Goal: Task Accomplishment & Management: Manage account settings

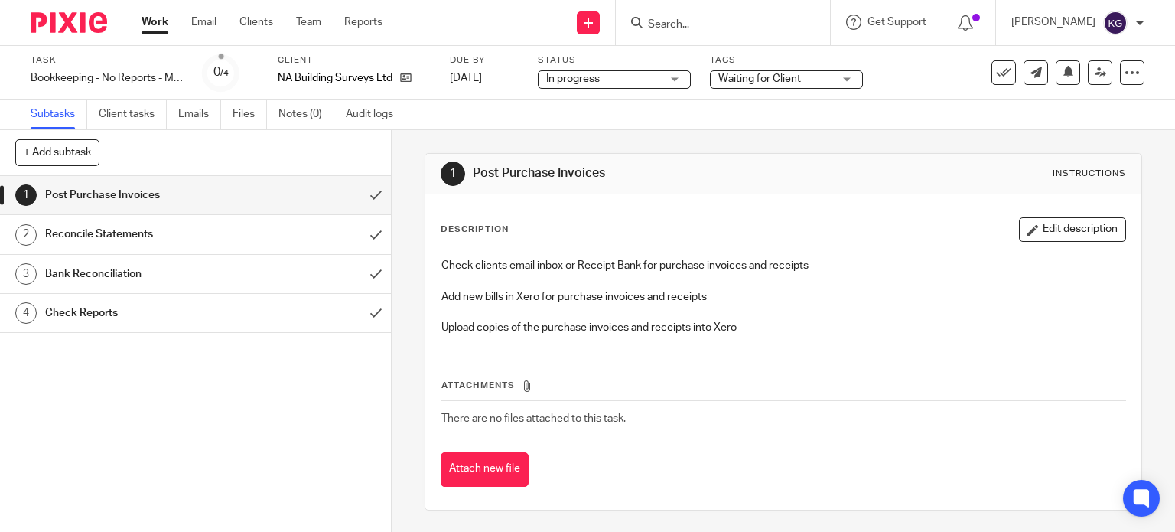
click at [162, 24] on link "Work" at bounding box center [155, 22] width 27 height 15
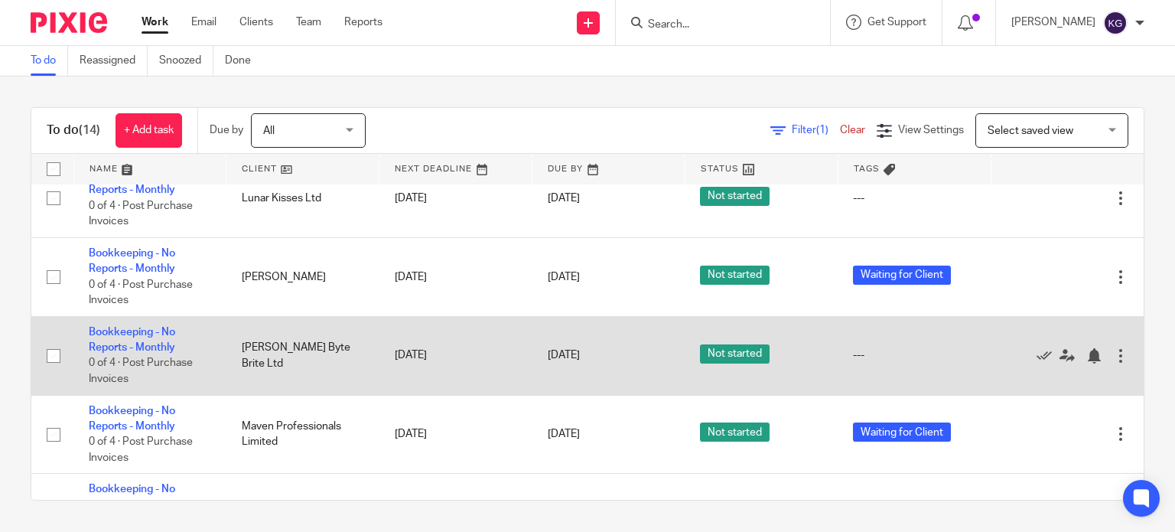
scroll to position [409, 0]
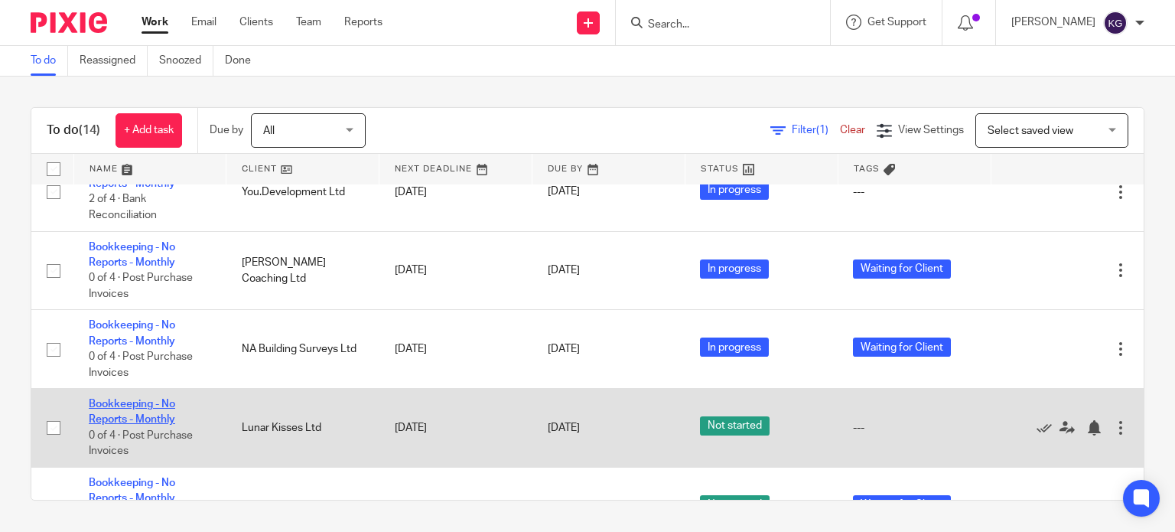
click at [145, 425] on link "Bookkeeping - No Reports - Monthly" at bounding box center [132, 412] width 86 height 26
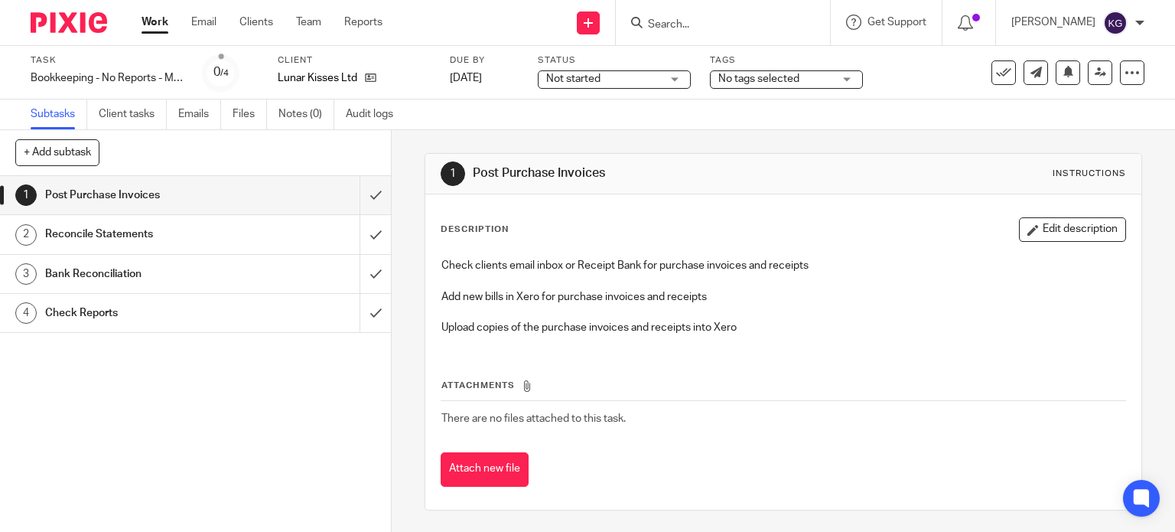
click at [756, 78] on span "No tags selected" at bounding box center [758, 78] width 81 height 11
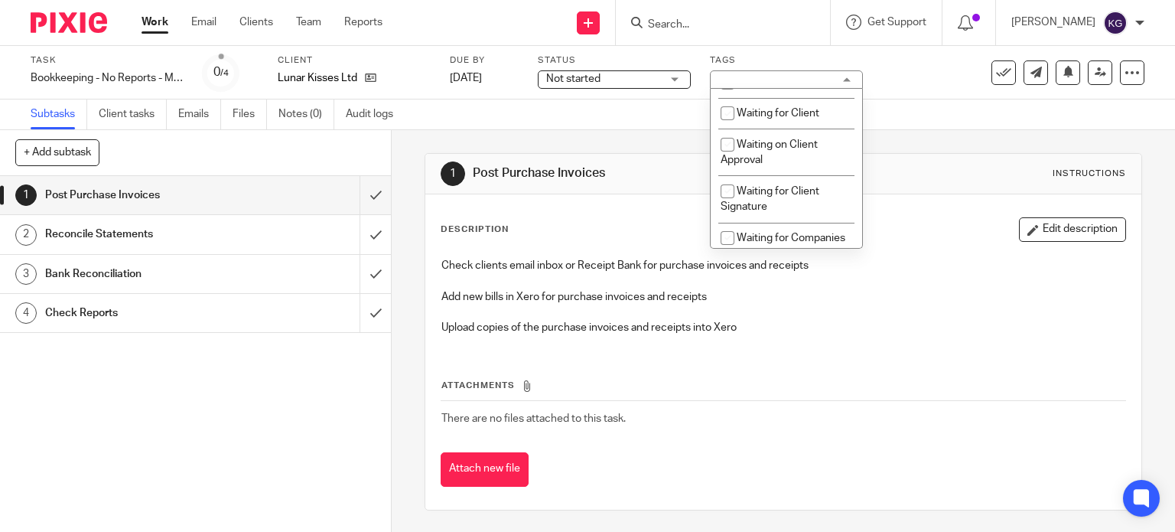
scroll to position [536, 0]
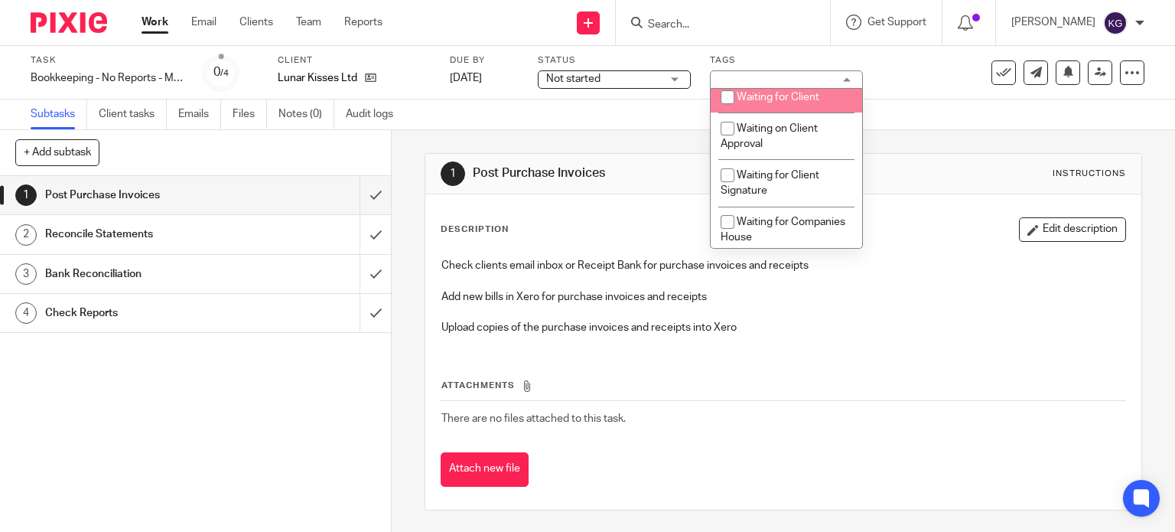
click at [729, 106] on input "checkbox" at bounding box center [727, 97] width 29 height 29
checkbox input "true"
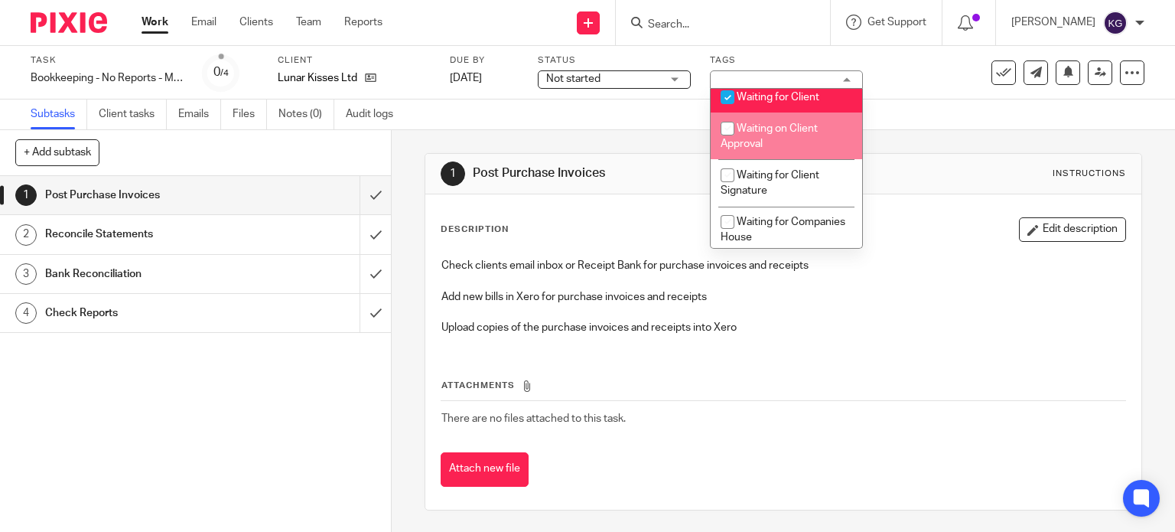
click at [923, 93] on div "Task Bookkeeping - No Reports - Monthly Save Bookkeeping - No Reports - Monthly…" at bounding box center [587, 73] width 1175 height 54
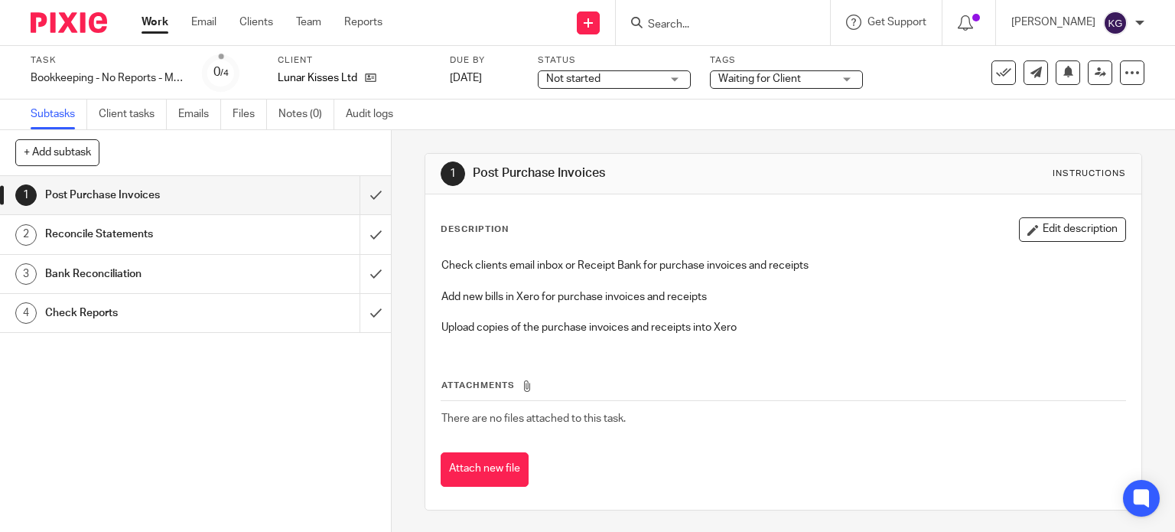
click at [139, 18] on div "Work Email Clients Team Reports Work Email Clients Team Reports Settings" at bounding box center [265, 22] width 279 height 45
click at [145, 18] on link "Work" at bounding box center [155, 22] width 27 height 15
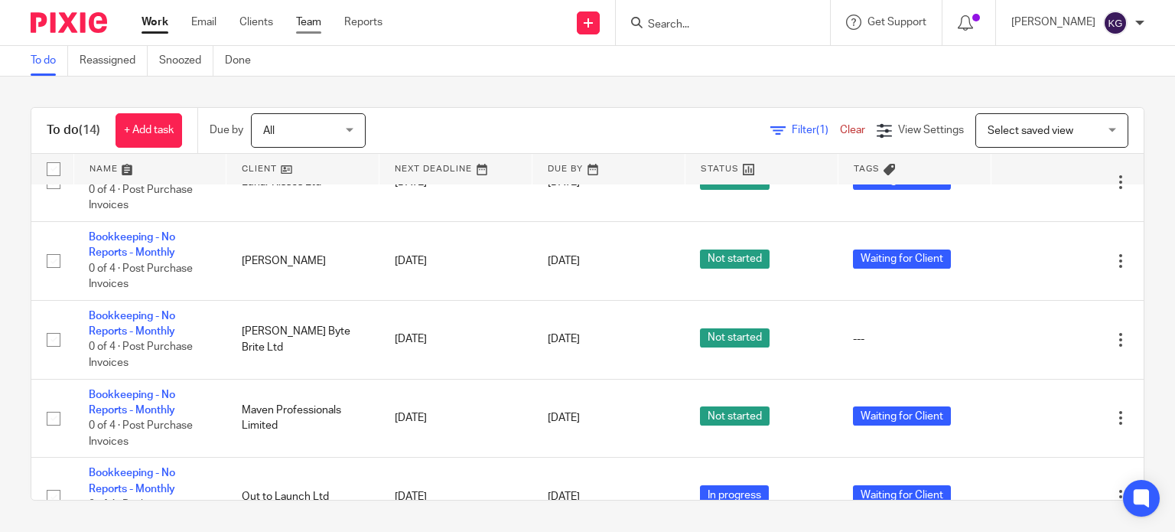
scroll to position [383, 0]
